Goal: Find contact information

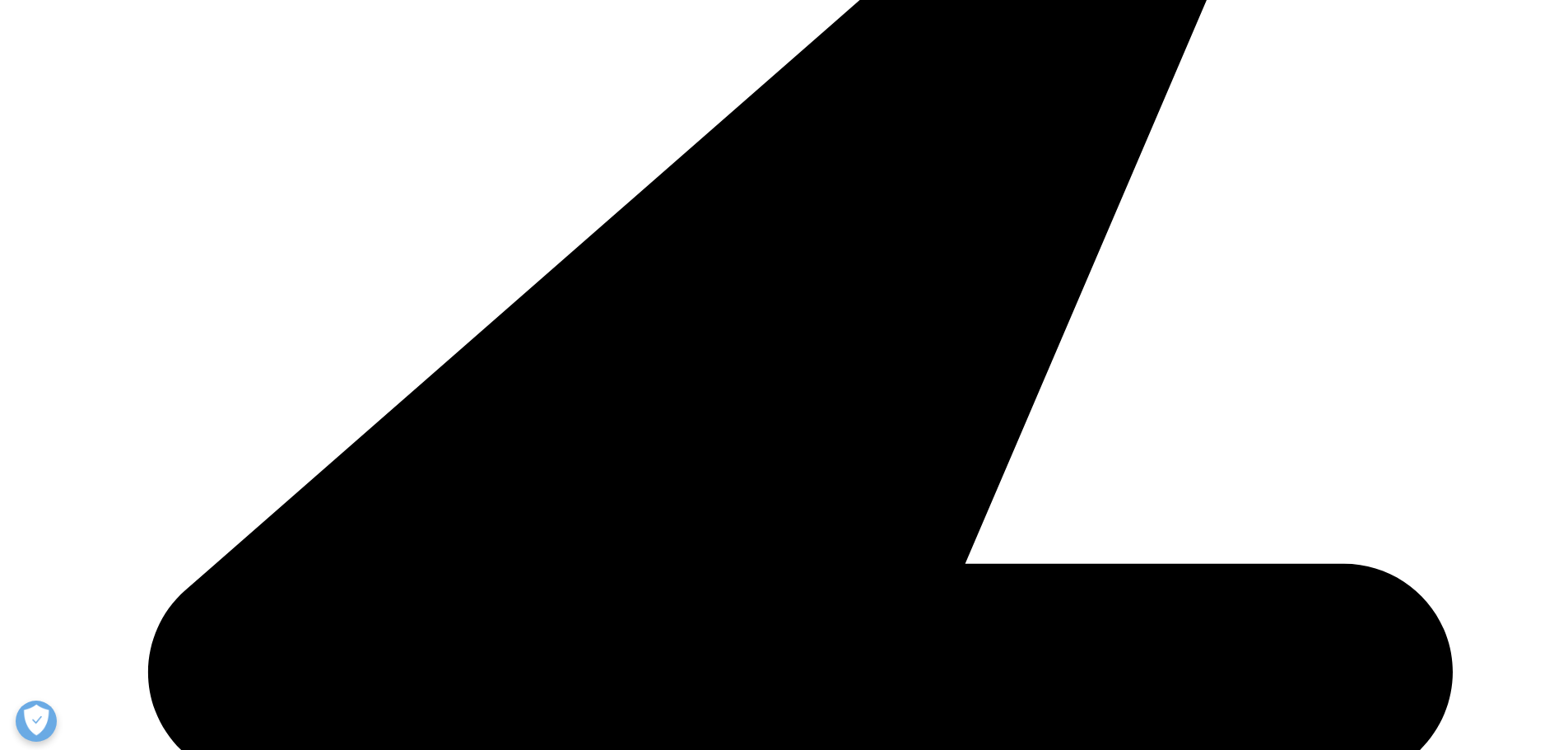
scroll to position [494, 0]
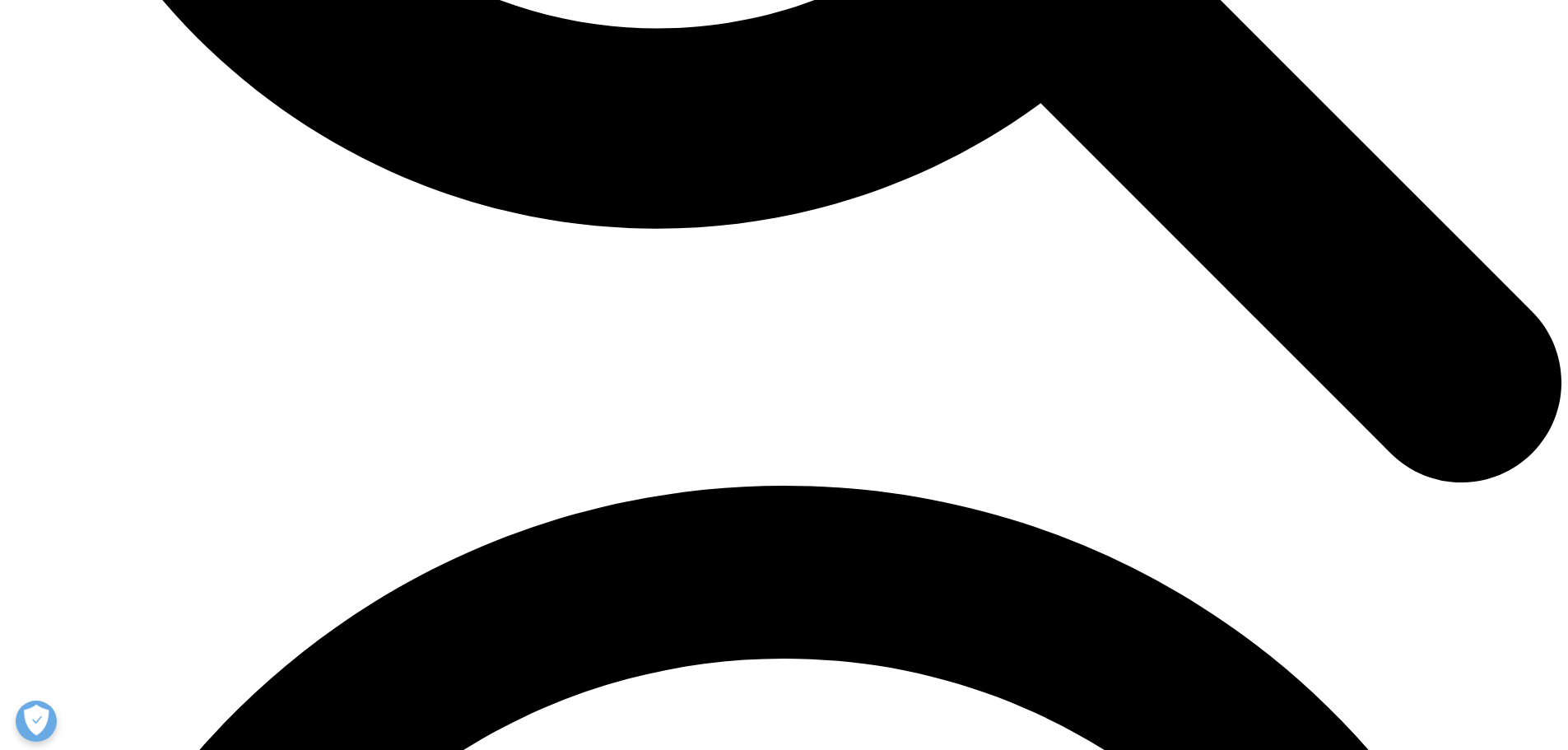
scroll to position [2679, 0]
